Goal: Task Accomplishment & Management: Manage account settings

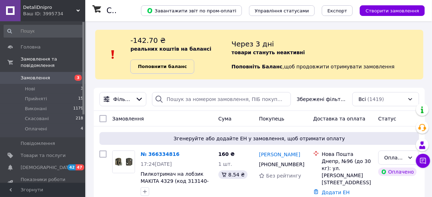
click at [169, 68] on b "Поповнити баланс" at bounding box center [162, 66] width 49 height 5
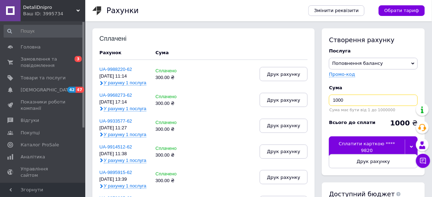
click at [337, 100] on input "1000" at bounding box center [373, 100] width 89 height 11
type input "500"
click at [342, 143] on div "Сплатити карткою **** 9820" at bounding box center [367, 147] width 76 height 21
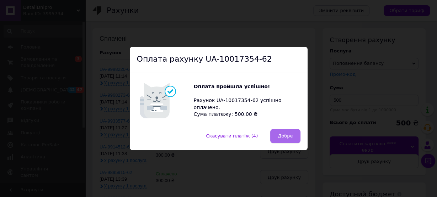
click at [287, 136] on span "Добре" at bounding box center [284, 136] width 15 height 5
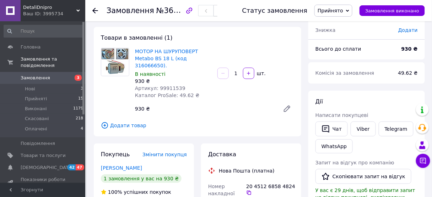
scroll to position [57, 0]
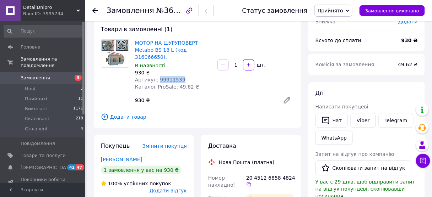
drag, startPoint x: 178, startPoint y: 72, endPoint x: 156, endPoint y: 76, distance: 22.0
click at [156, 76] on div "Артикул: 99911539" at bounding box center [173, 79] width 77 height 7
copy span "99911539"
click at [0, 52] on link "Головна" at bounding box center [43, 47] width 87 height 12
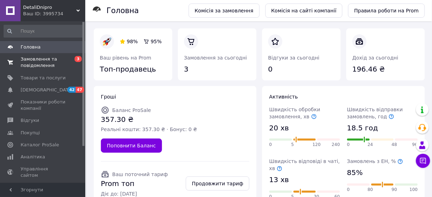
click at [33, 59] on span "Замовлення та повідомлення" at bounding box center [43, 62] width 45 height 13
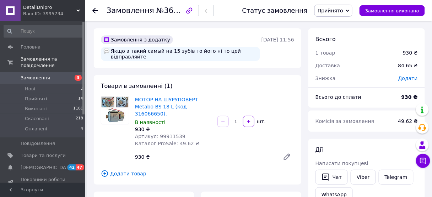
click at [334, 12] on span "Прийнято" at bounding box center [331, 11] width 26 height 6
click at [335, 25] on li "Виконано" at bounding box center [333, 25] width 37 height 11
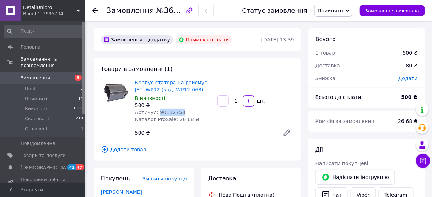
drag, startPoint x: 179, startPoint y: 113, endPoint x: 157, endPoint y: 113, distance: 21.7
click at [157, 113] on div "Артикул: 90112753" at bounding box center [173, 112] width 77 height 7
copy span "90112753"
click at [335, 9] on span "Прийнято" at bounding box center [331, 11] width 26 height 6
click at [334, 26] on li "Виконано" at bounding box center [333, 25] width 37 height 11
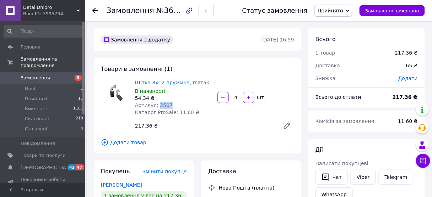
drag, startPoint x: 167, startPoint y: 105, endPoint x: 156, endPoint y: 107, distance: 10.8
click at [156, 107] on span "Артикул: 2507" at bounding box center [154, 106] width 38 height 6
copy span "2507"
click at [328, 12] on span "Прийнято" at bounding box center [331, 11] width 26 height 6
click at [331, 27] on li "Виконано" at bounding box center [333, 25] width 37 height 11
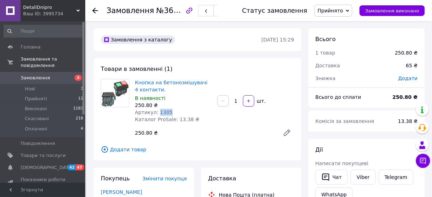
drag, startPoint x: 169, startPoint y: 114, endPoint x: 156, endPoint y: 113, distance: 12.5
click at [156, 113] on div "Артикул: 1305" at bounding box center [173, 112] width 77 height 7
copy span "1305"
click at [343, 8] on span "Прийнято" at bounding box center [331, 11] width 26 height 6
click at [335, 25] on li "Виконано" at bounding box center [333, 25] width 37 height 11
